Goal: Task Accomplishment & Management: Use online tool/utility

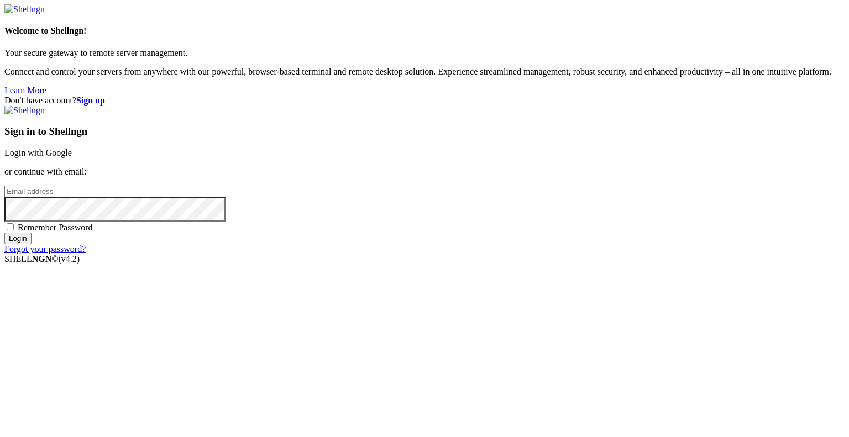
click at [125, 197] on input "email" at bounding box center [64, 192] width 121 height 12
click at [4, 196] on protonpass-control-1d48 at bounding box center [4, 190] width 0 height 9
type input "[EMAIL_ADDRESS][DOMAIN_NAME]"
click at [31, 244] on input "Login" at bounding box center [17, 239] width 27 height 12
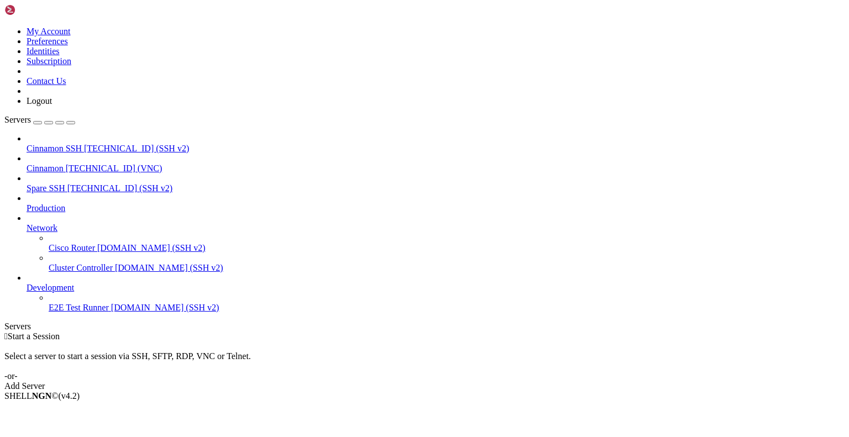
click at [64, 164] on span "Cinnamon" at bounding box center [45, 168] width 37 height 9
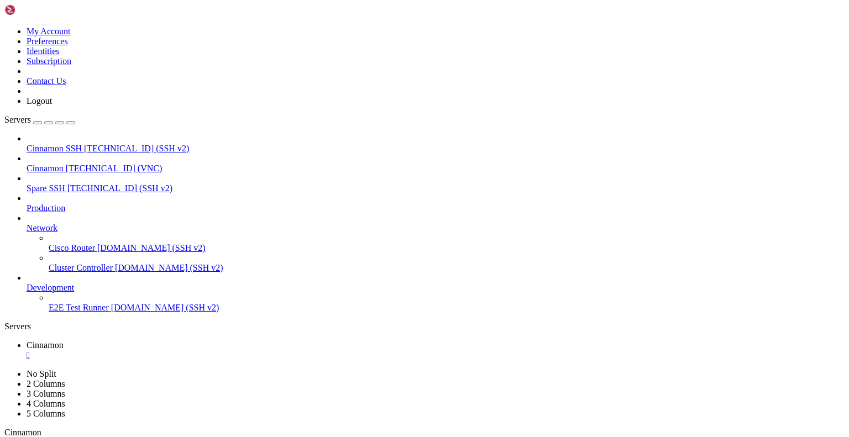
drag, startPoint x: 254, startPoint y: 37, endPoint x: 254, endPoint y: 78, distance: 40.9
click at [146, 436] on div "" at bounding box center [144, 443] width 3 height 8
